Goal: Navigation & Orientation: Find specific page/section

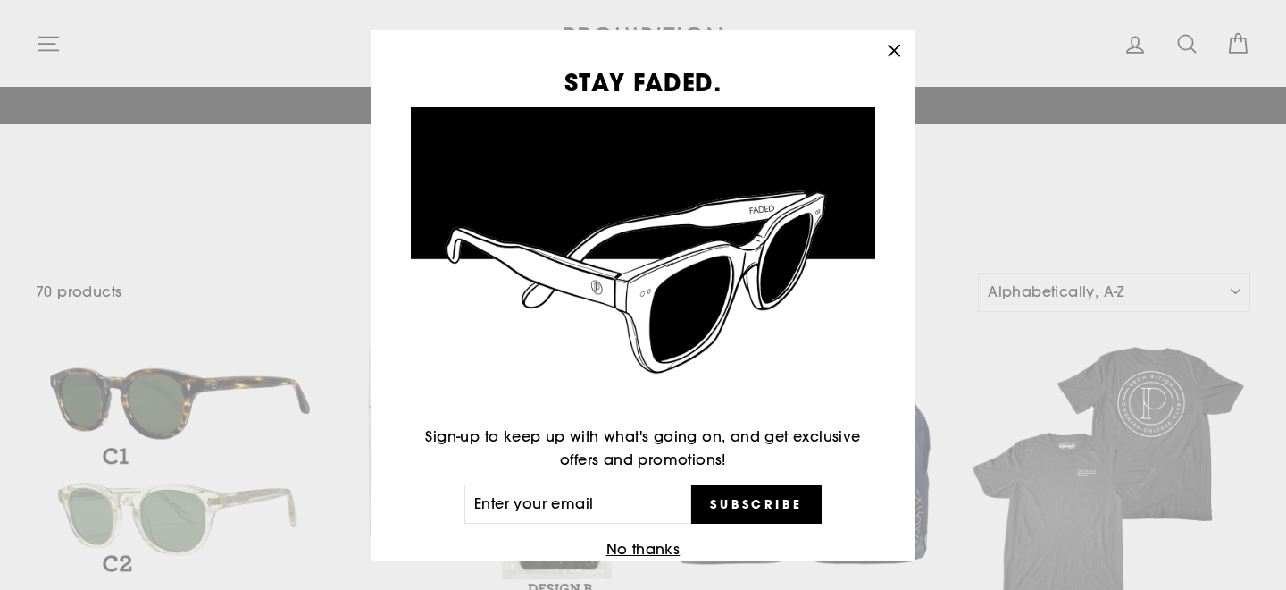
click at [48, 39] on div "STAY FADED. Sign-up to keep up with what's going on, and get exclusive offers a…" at bounding box center [643, 295] width 1286 height 590
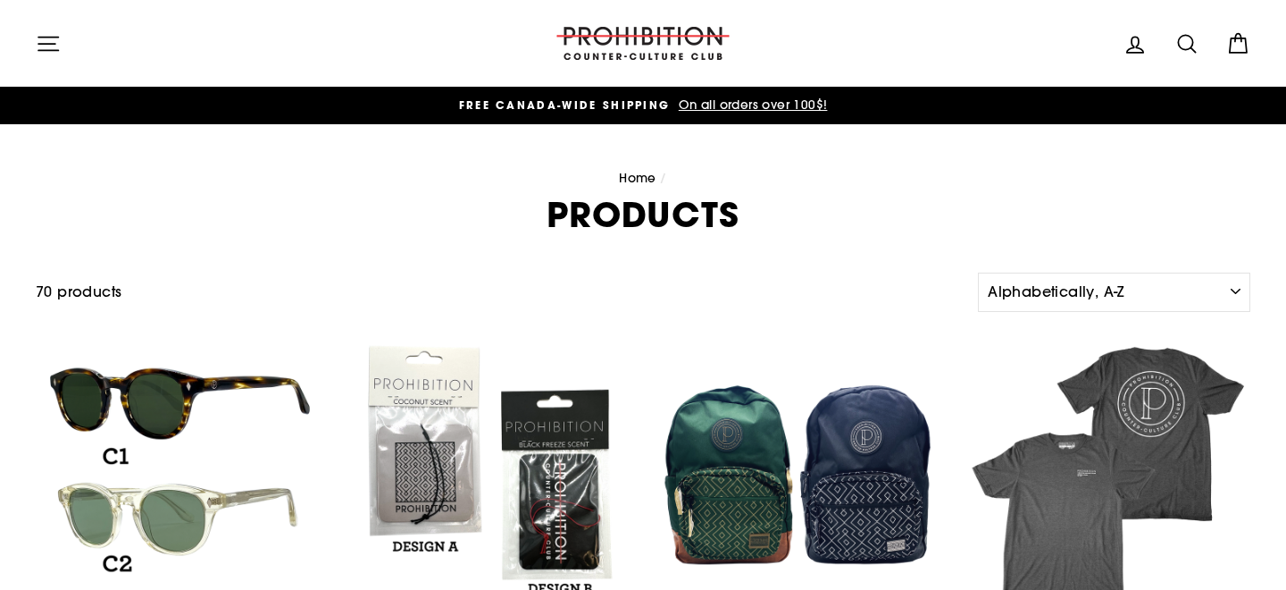
click at [48, 39] on icon "button" at bounding box center [48, 43] width 25 height 25
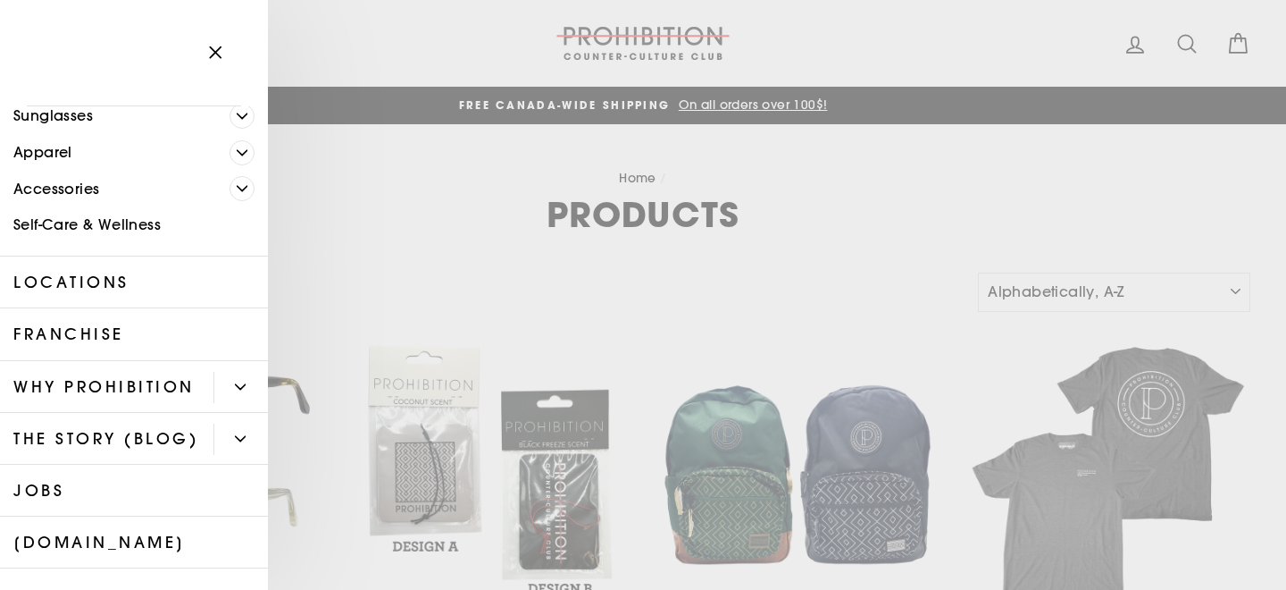
scroll to position [151, 0]
click at [66, 224] on link "Self-Care & Wellness" at bounding box center [134, 223] width 268 height 37
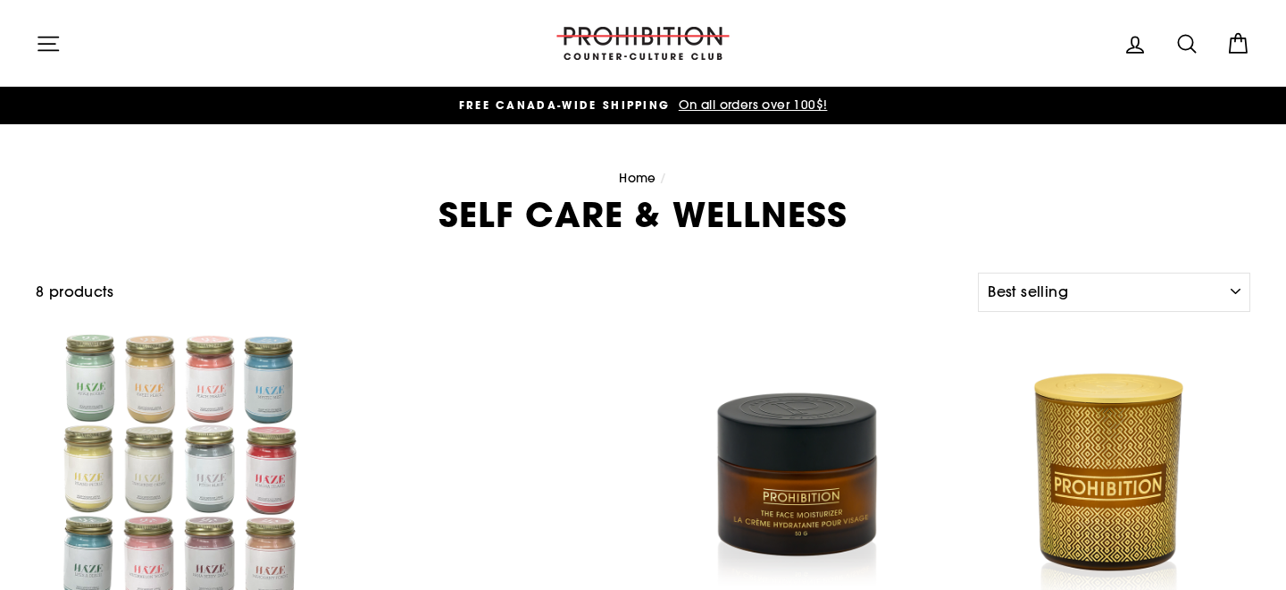
select select "best-selling"
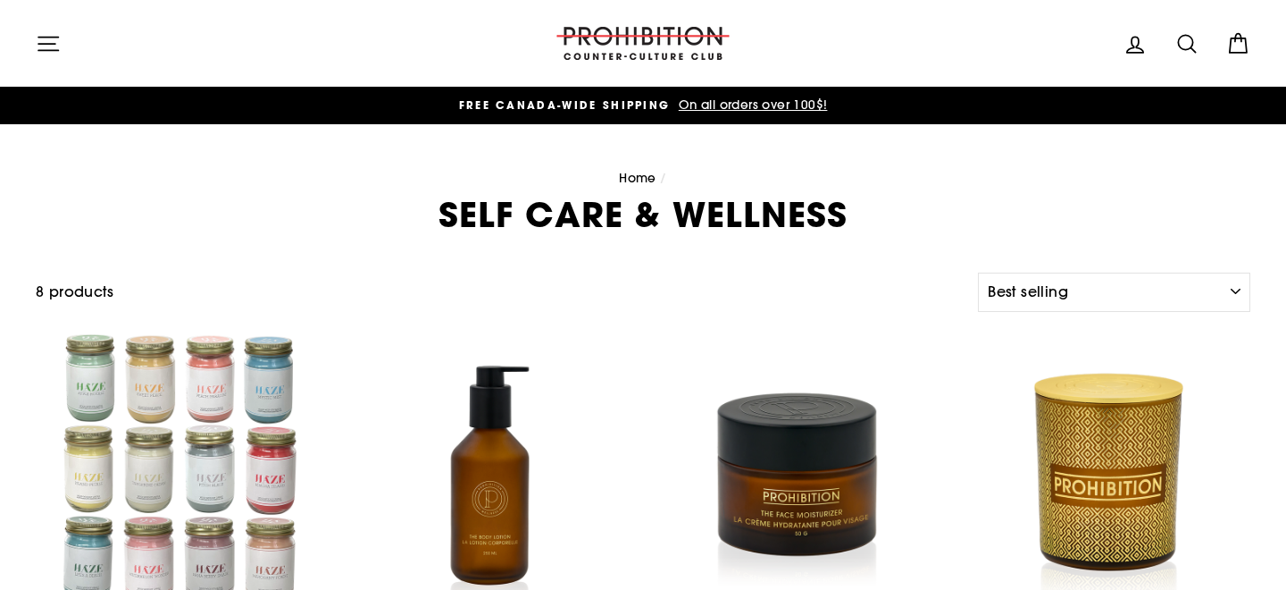
click at [56, 54] on icon "button" at bounding box center [48, 43] width 25 height 25
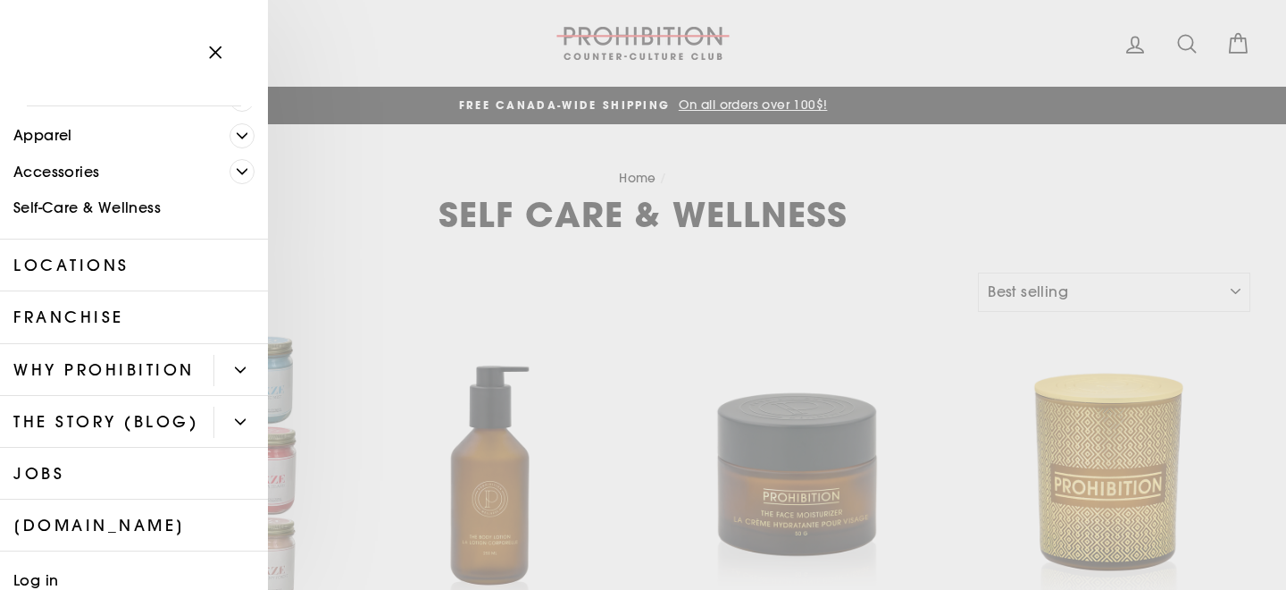
scroll to position [164, 0]
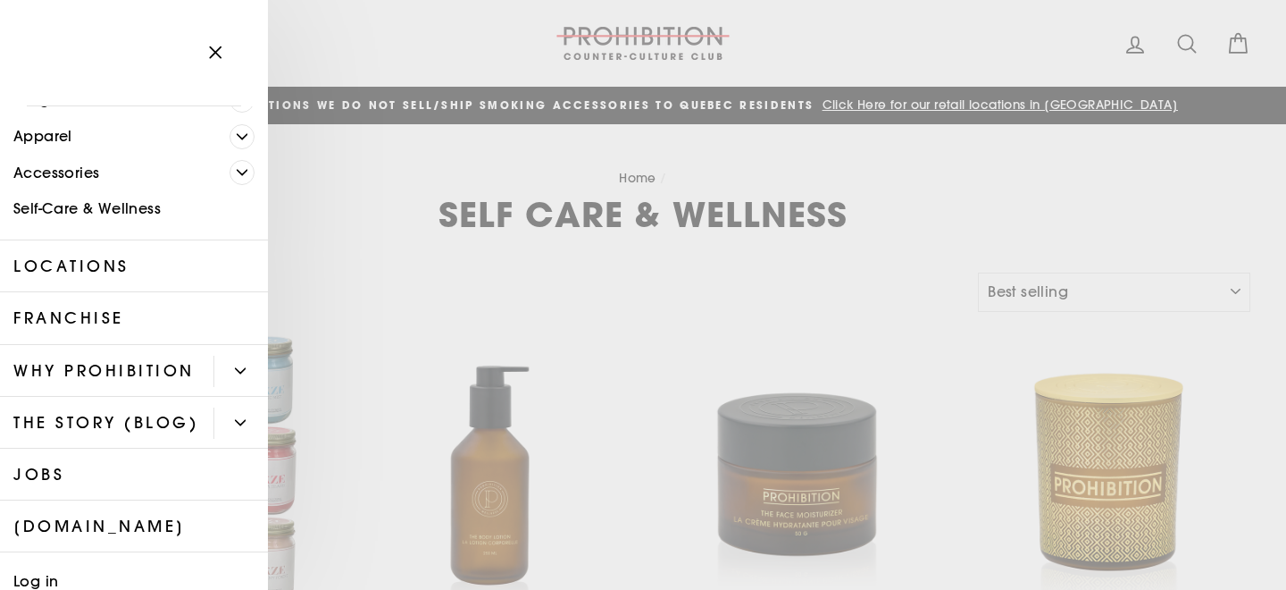
click at [110, 176] on link "Accessories" at bounding box center [115, 173] width 230 height 37
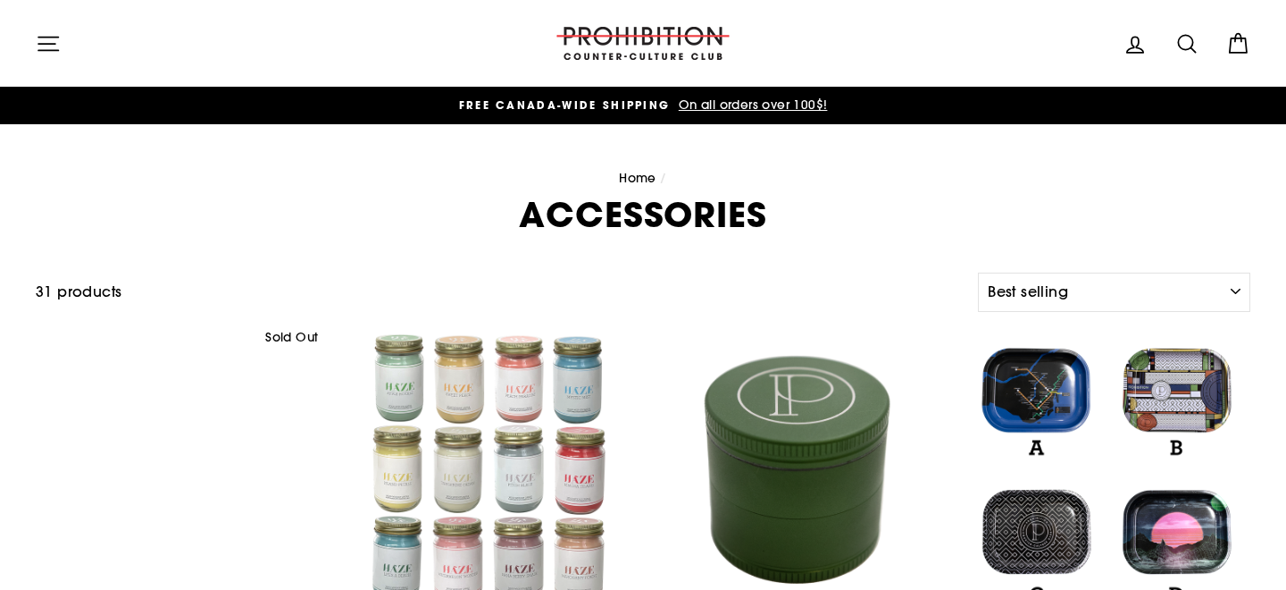
select select "best-selling"
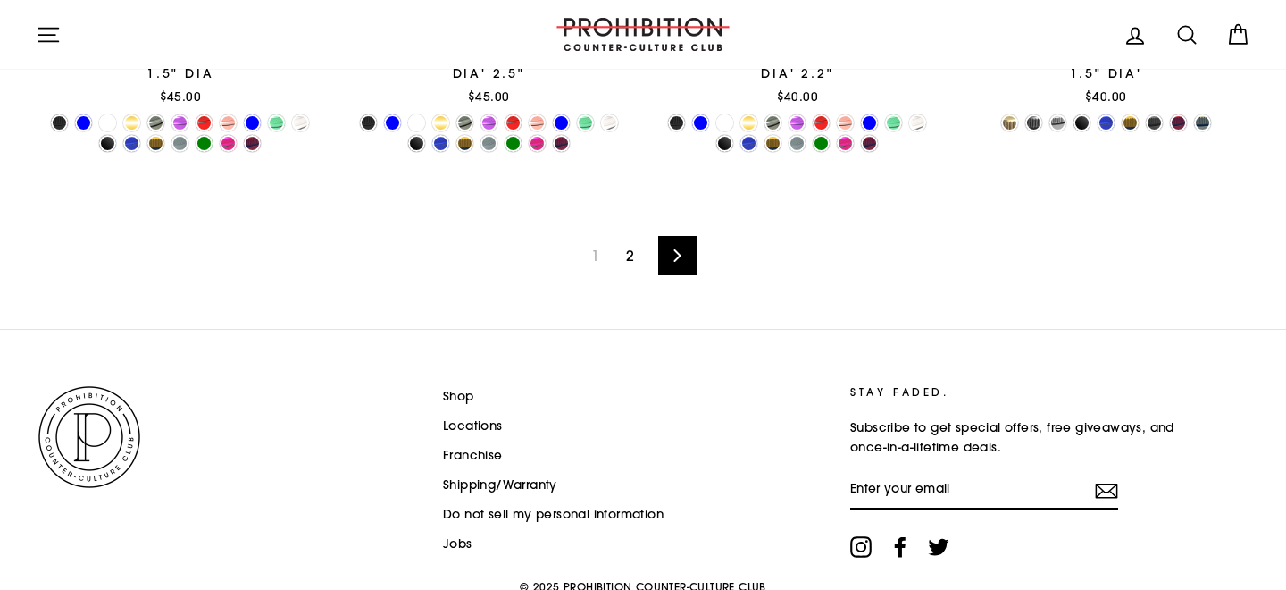
scroll to position [3138, 0]
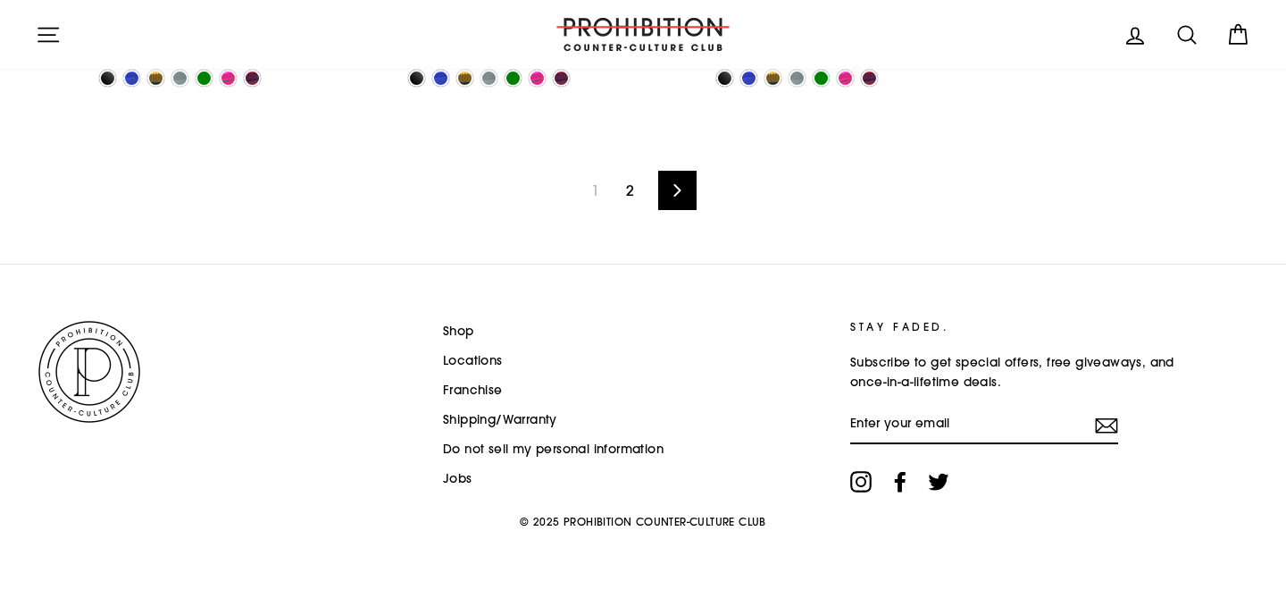
click at [666, 186] on link "Next" at bounding box center [677, 190] width 38 height 39
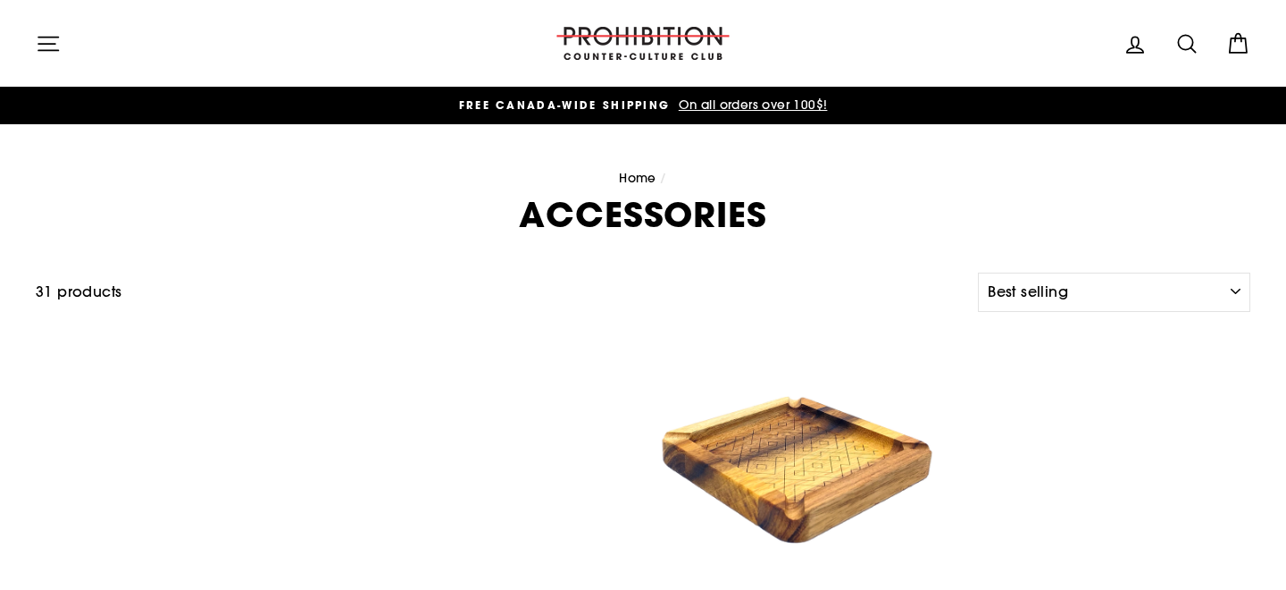
select select "best-selling"
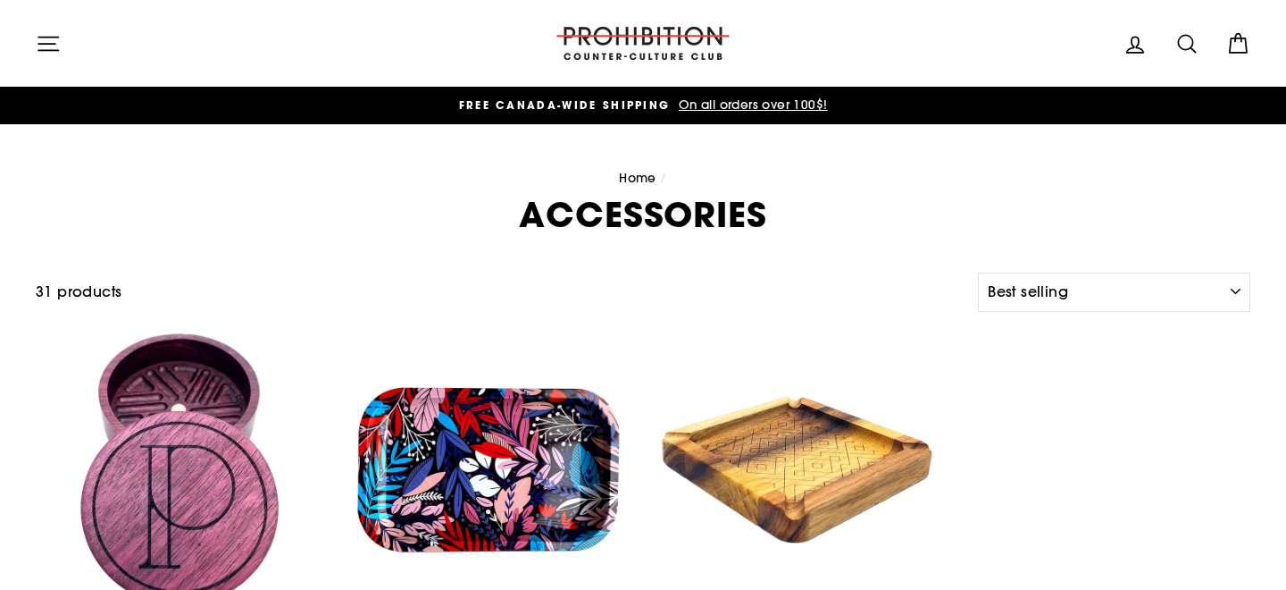
click at [38, 34] on icon "button" at bounding box center [48, 43] width 25 height 25
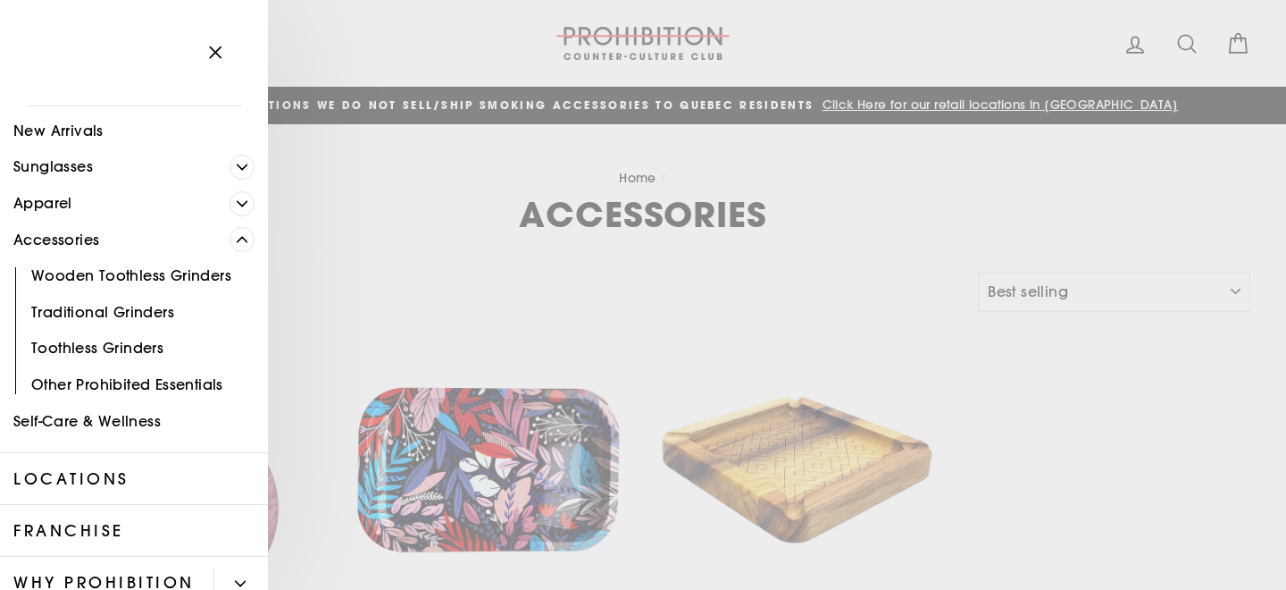
scroll to position [106, 0]
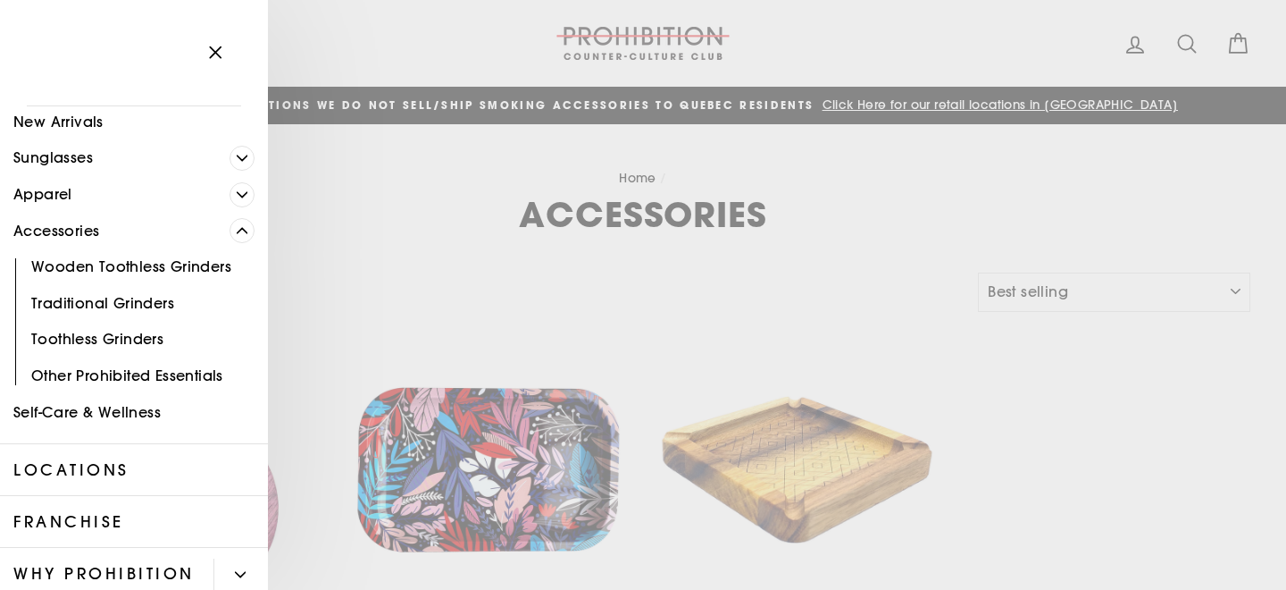
click at [63, 375] on link "Other Prohibited Essentials" at bounding box center [134, 375] width 268 height 37
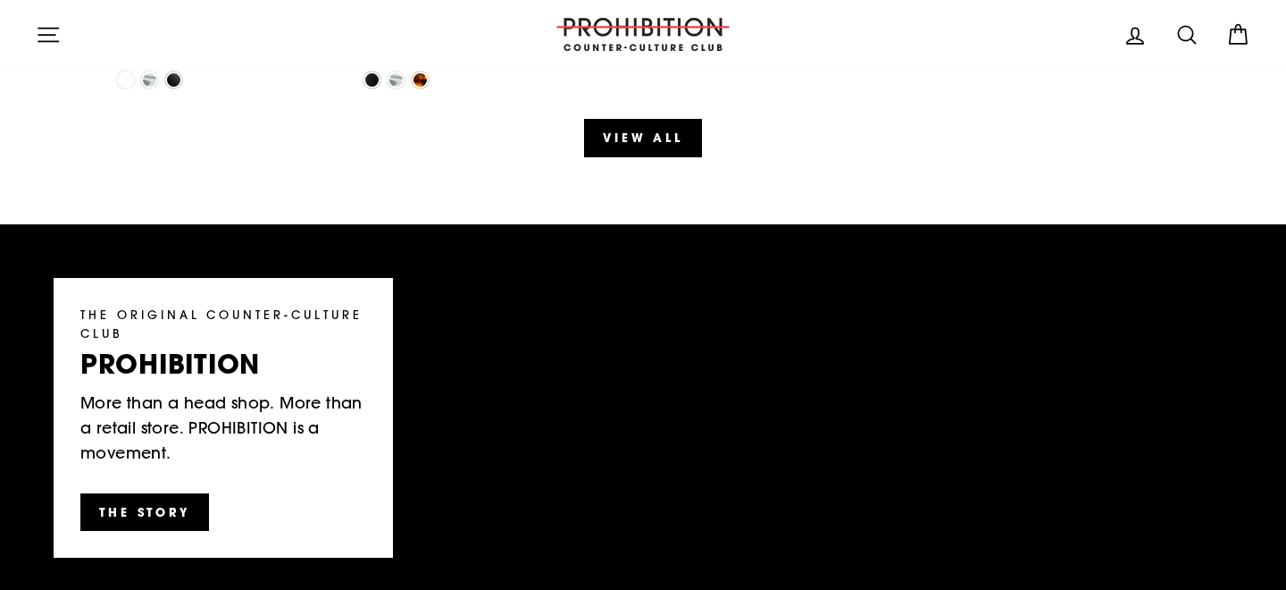
scroll to position [2090, 0]
